Goal: Task Accomplishment & Management: Use online tool/utility

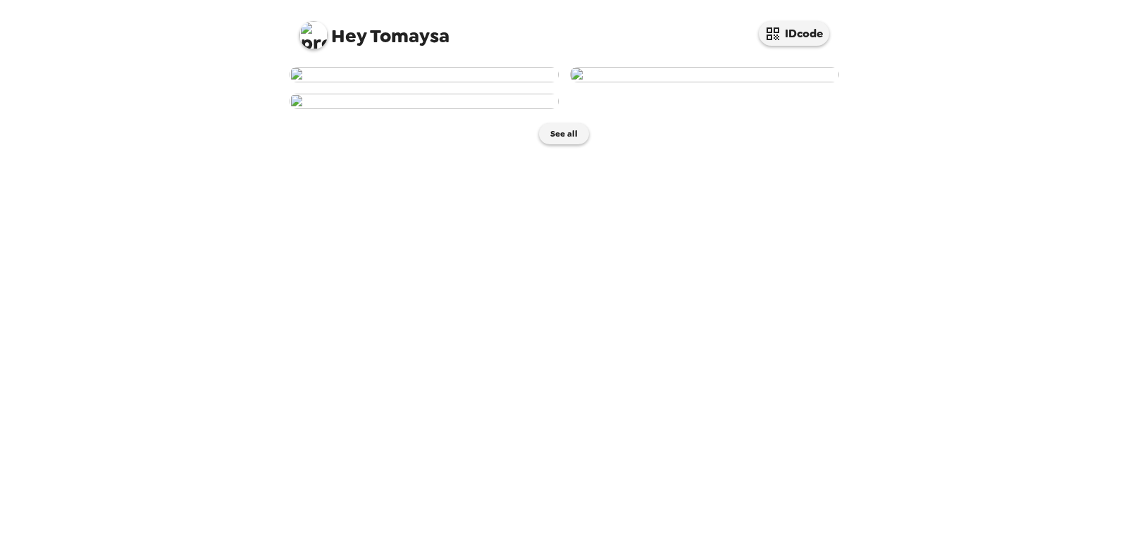
click at [444, 82] on img at bounding box center [423, 74] width 269 height 15
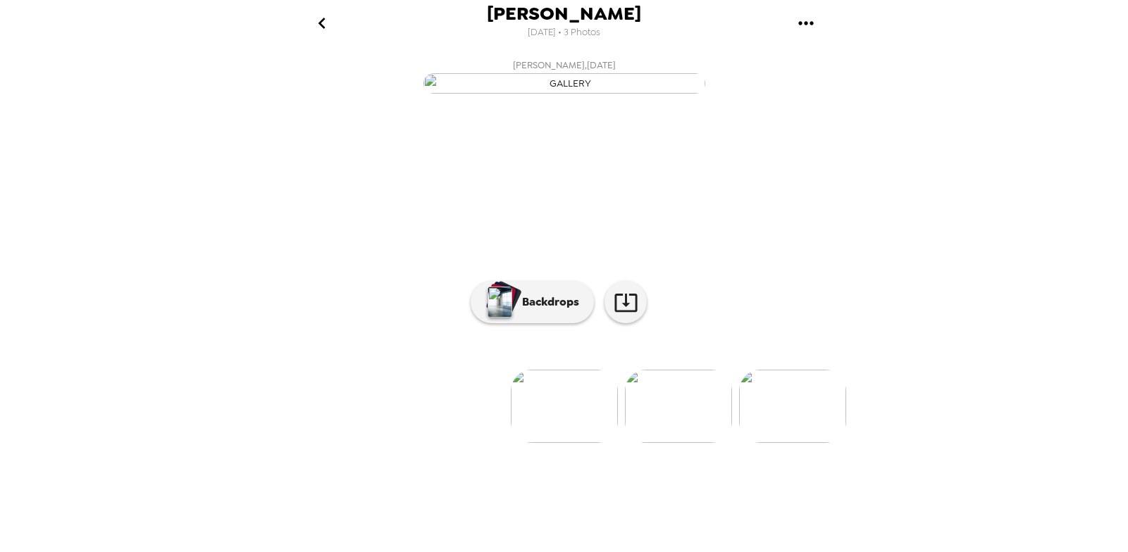
scroll to position [57, 0]
click at [535, 323] on button "Backdrops" at bounding box center [532, 302] width 123 height 42
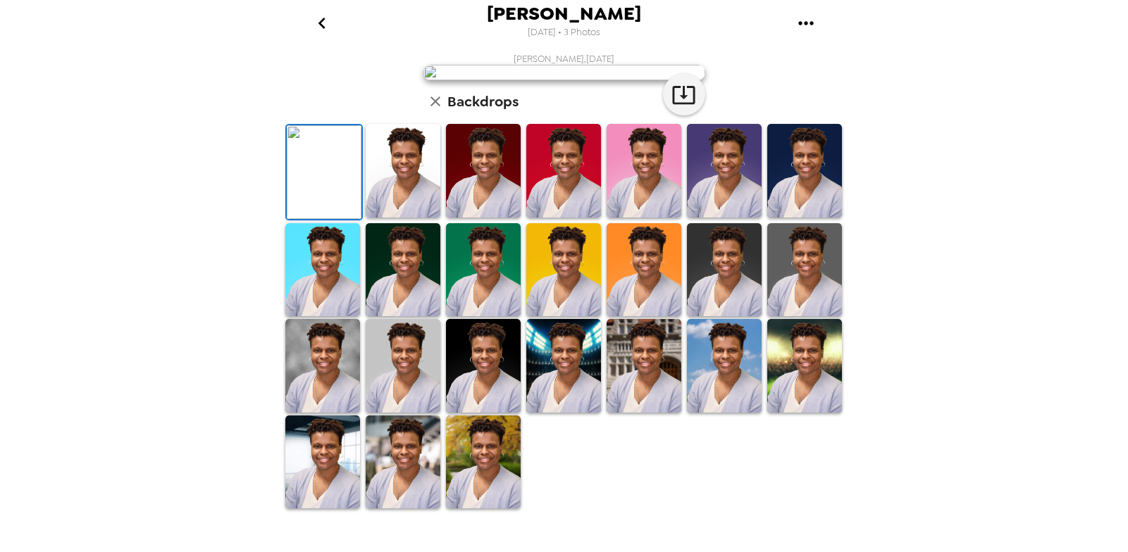
scroll to position [321, 0]
click at [342, 413] on img at bounding box center [322, 366] width 75 height 94
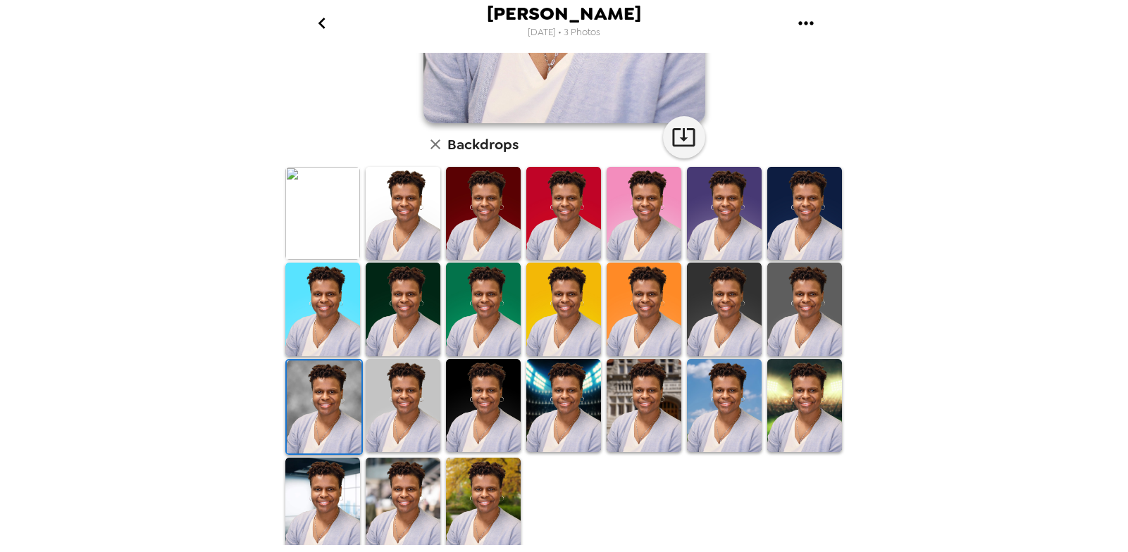
click at [781, 417] on img at bounding box center [804, 406] width 75 height 94
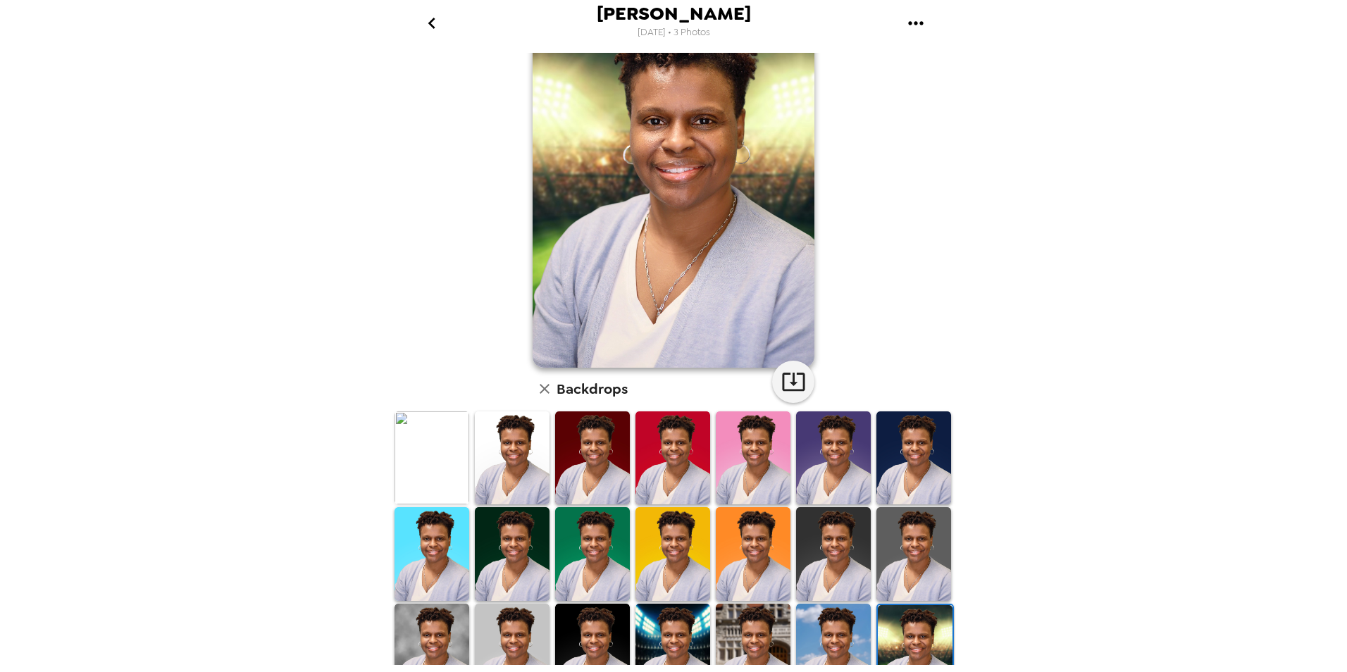
scroll to position [201, 0]
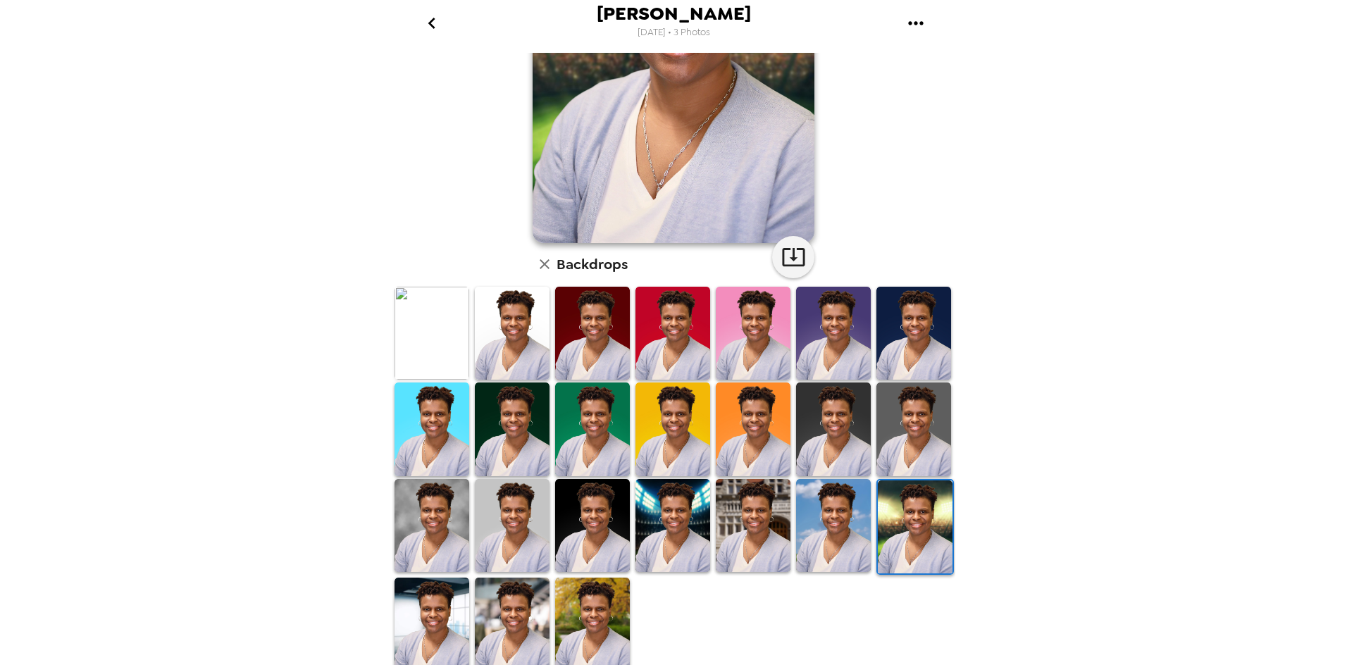
click at [578, 552] on img at bounding box center [592, 625] width 75 height 94
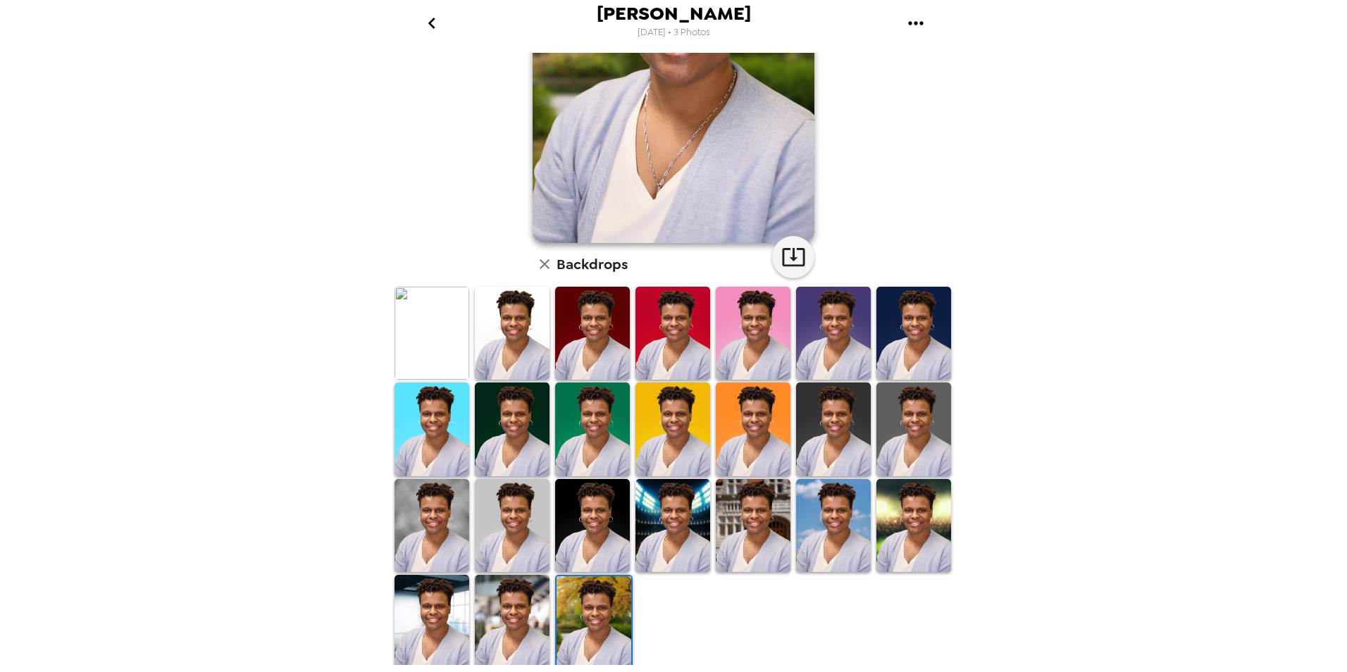
click at [516, 552] on img at bounding box center [512, 622] width 75 height 94
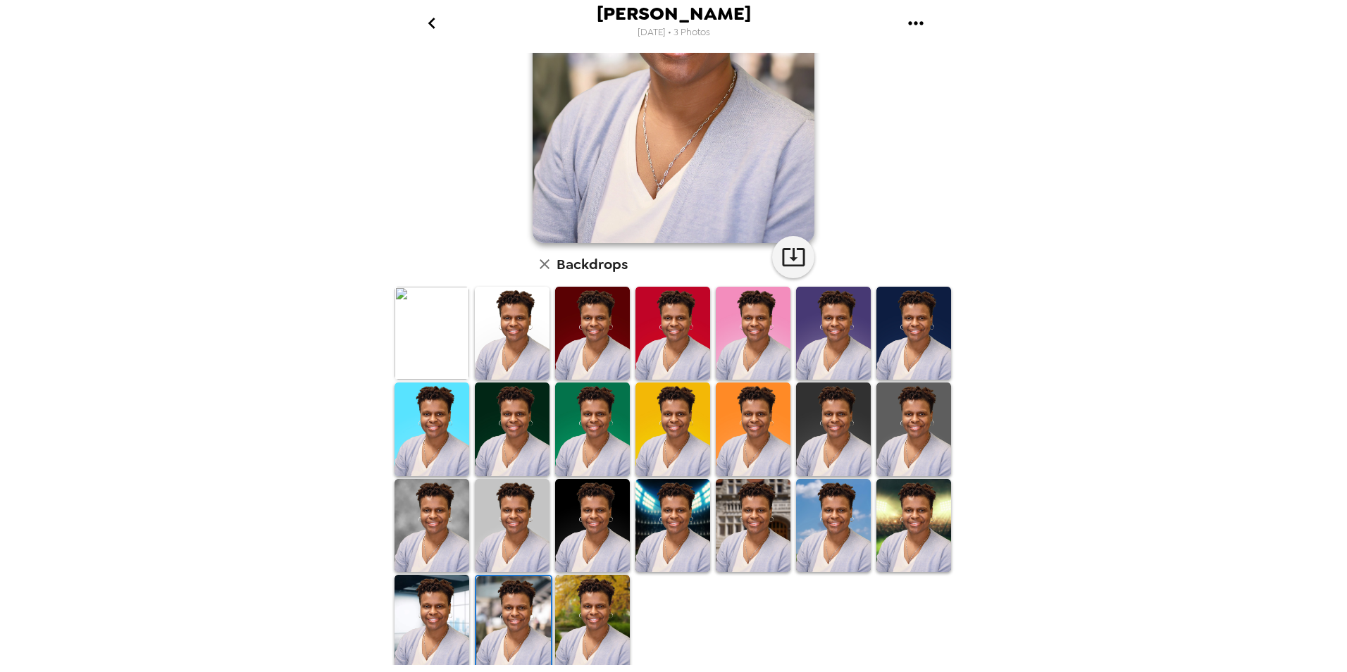
click at [444, 552] on img at bounding box center [431, 622] width 75 height 94
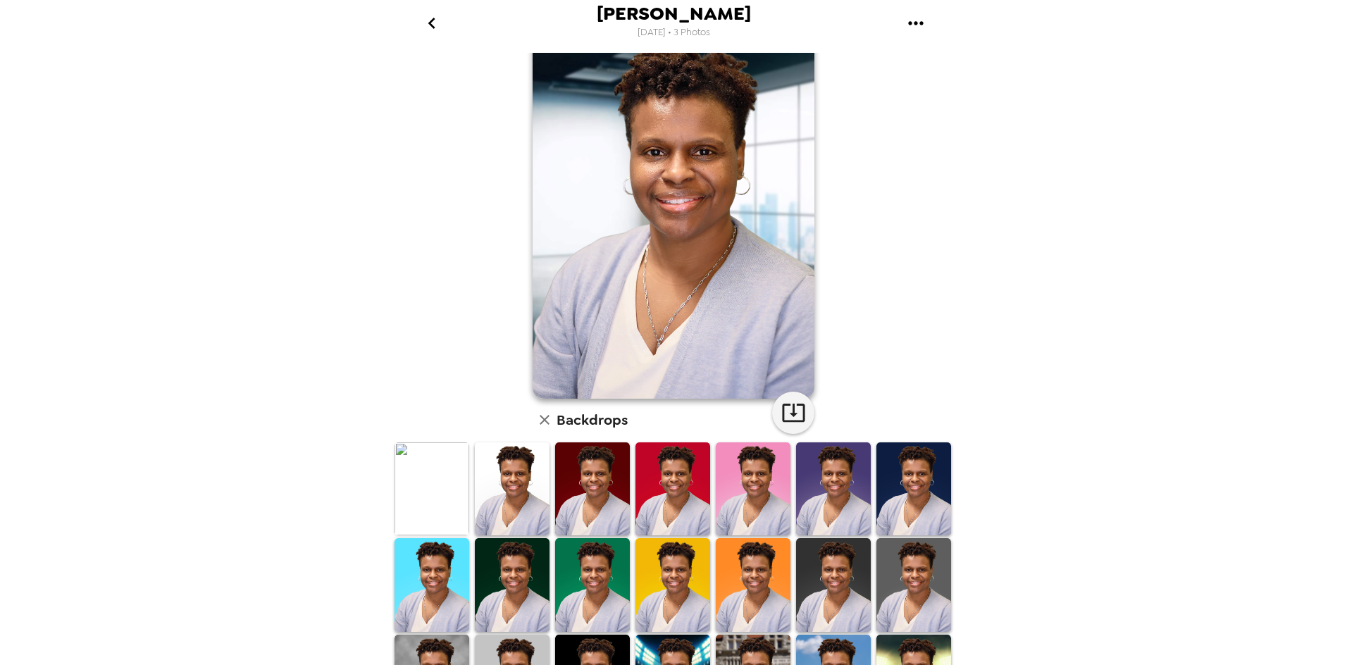
scroll to position [70, 0]
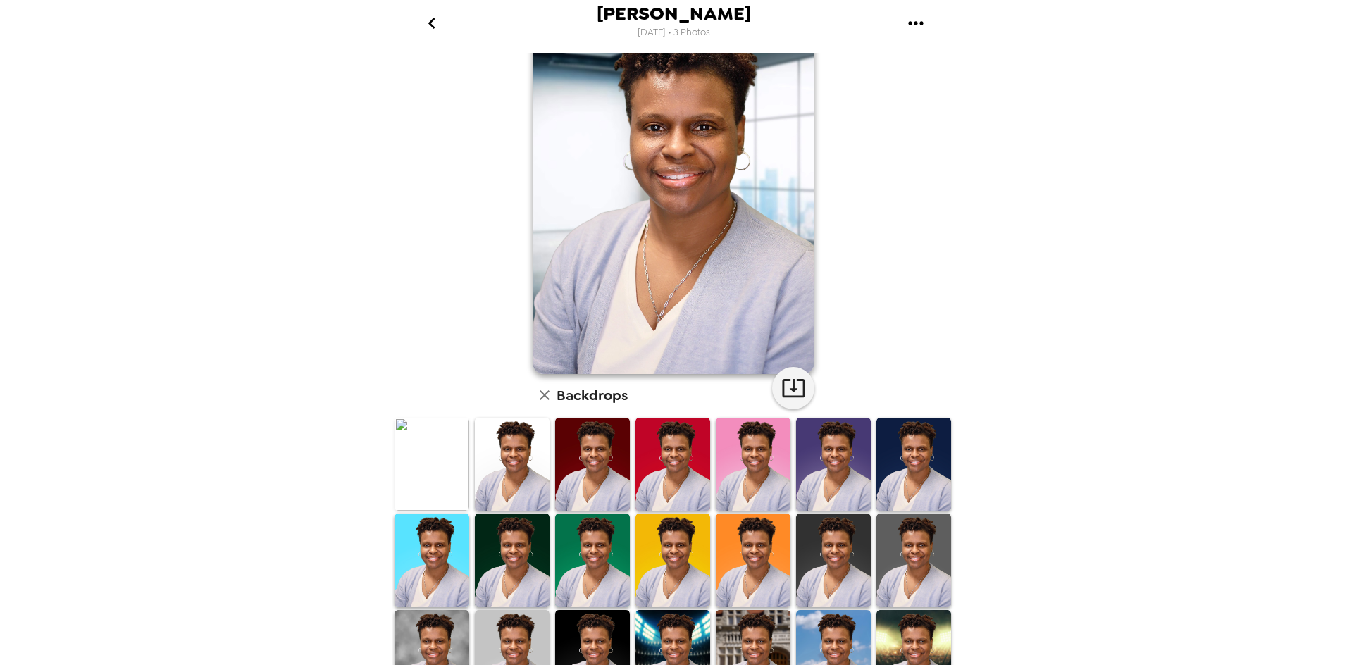
click at [816, 552] on img at bounding box center [833, 657] width 75 height 94
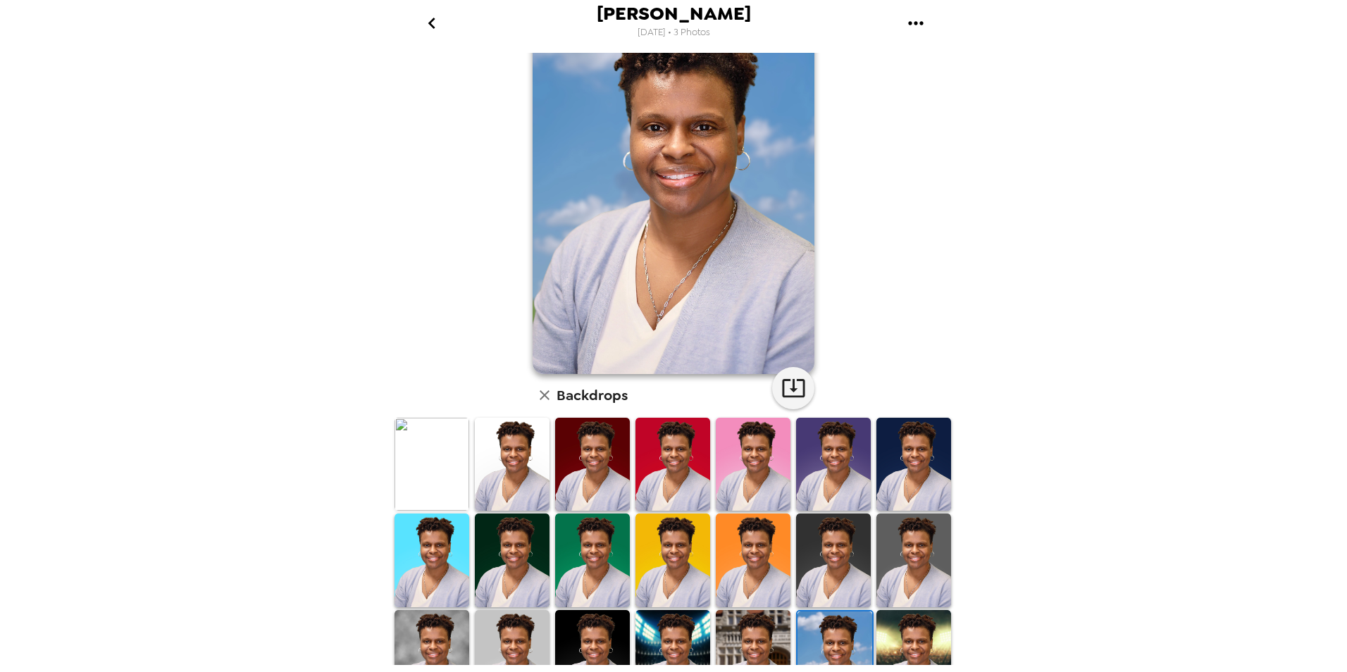
click at [750, 552] on img at bounding box center [753, 657] width 75 height 94
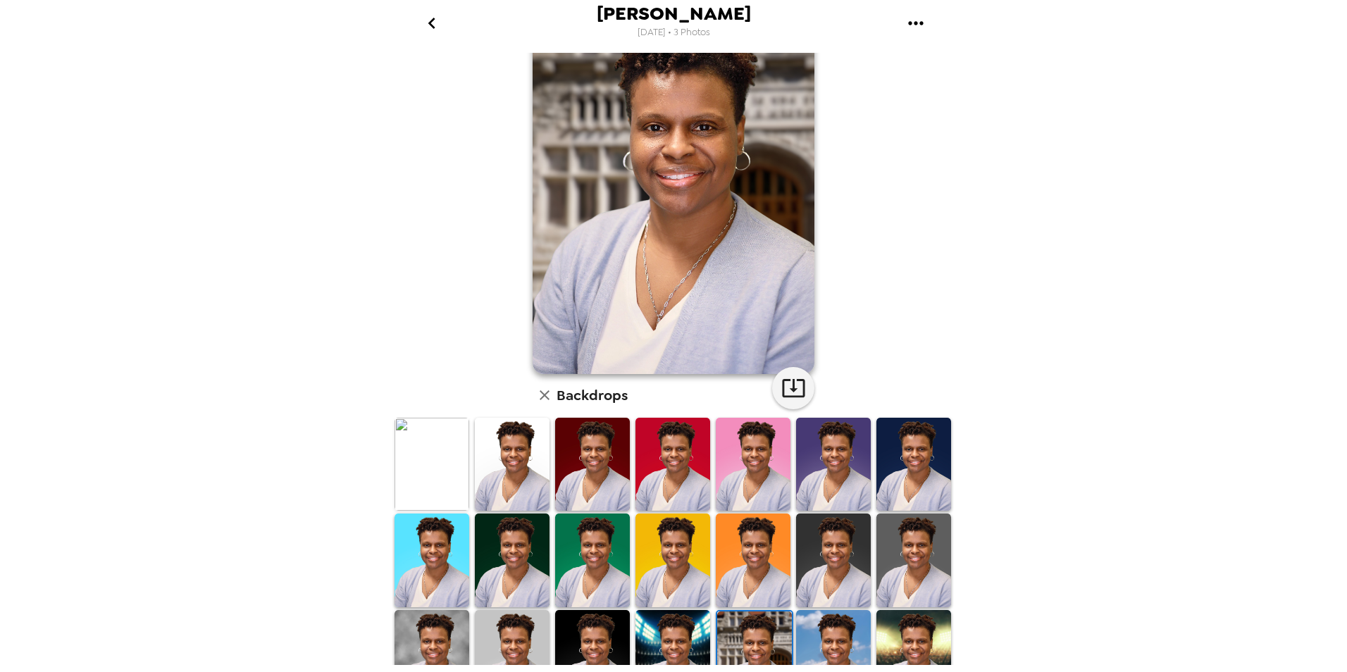
click at [673, 552] on img at bounding box center [672, 657] width 75 height 94
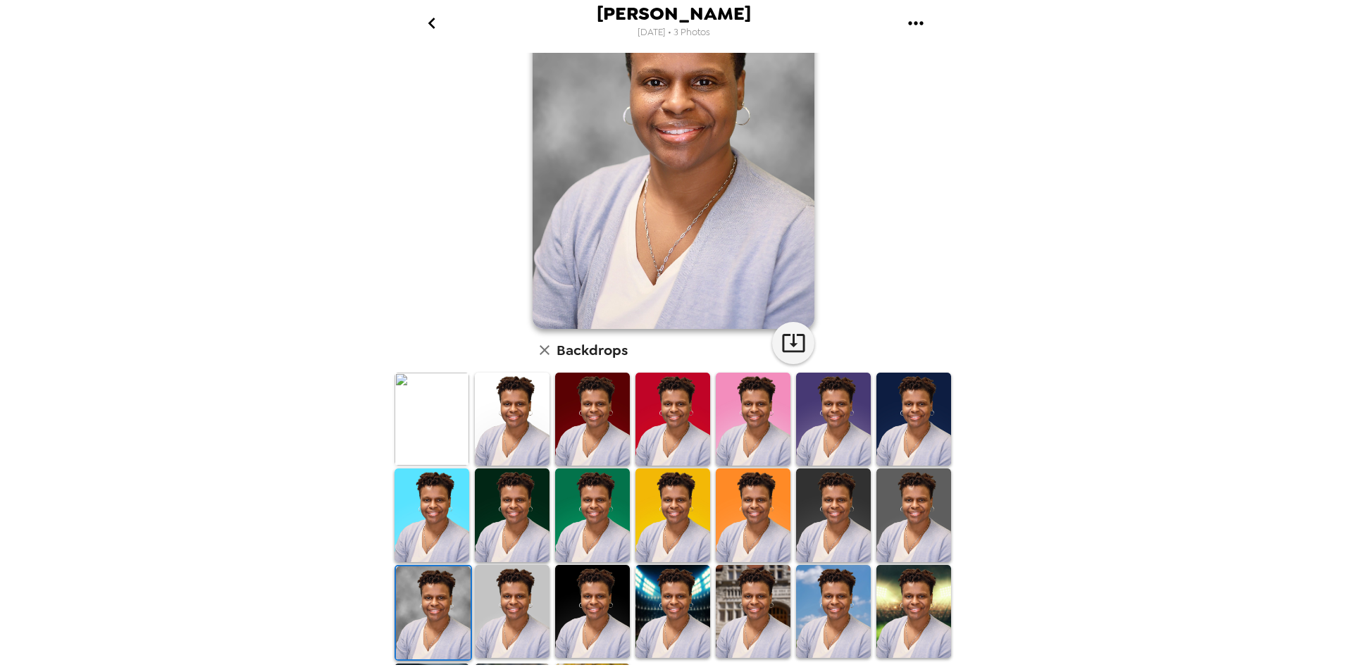
scroll to position [141, 0]
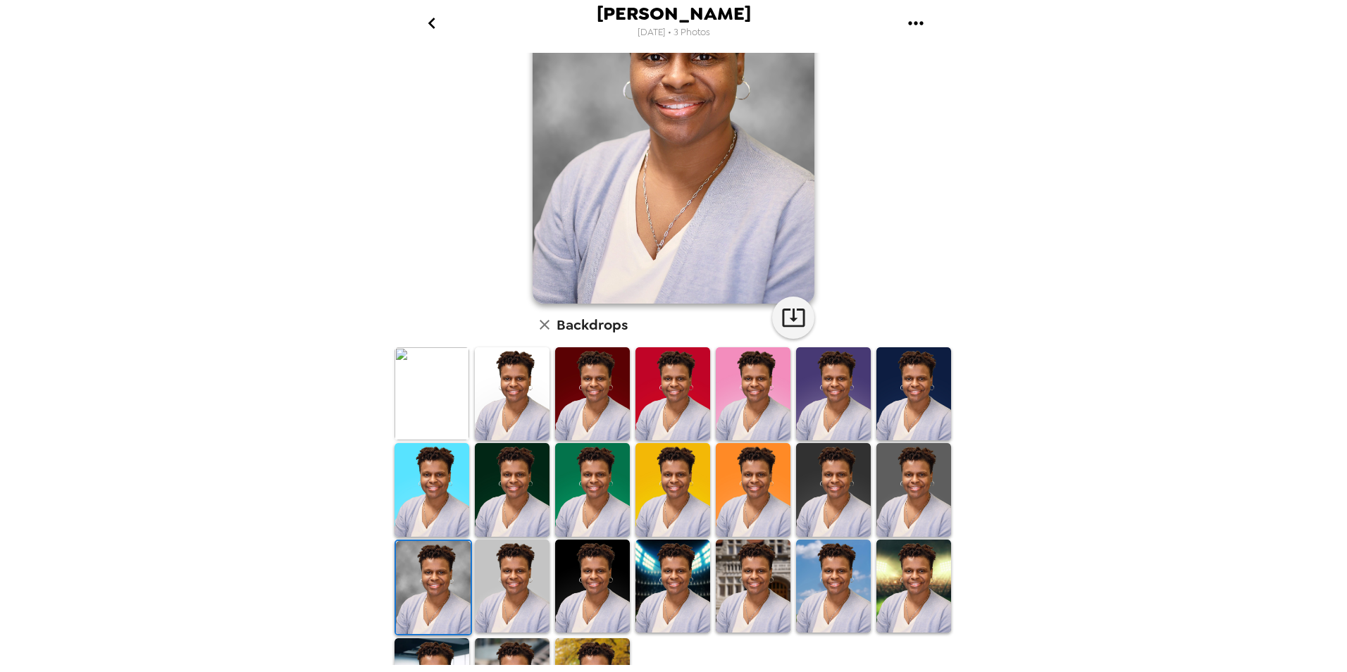
click at [897, 500] on img at bounding box center [913, 489] width 75 height 93
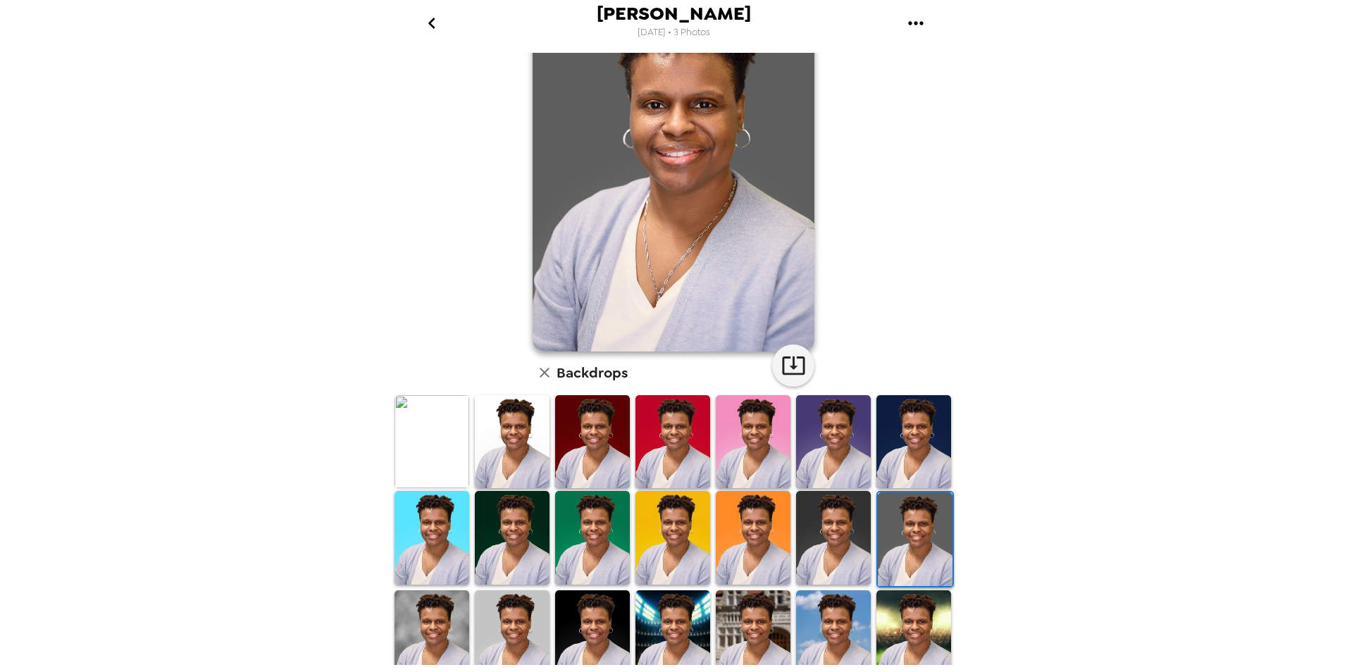
scroll to position [0, 0]
